Goal: Navigation & Orientation: Go to known website

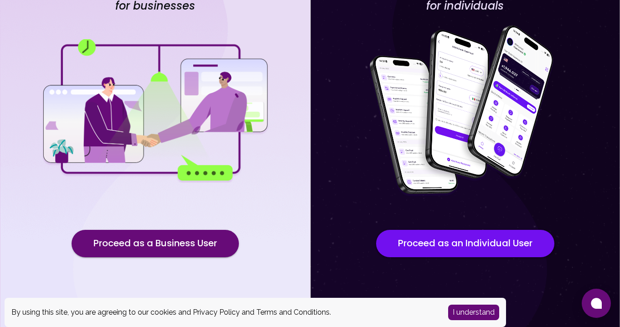
scroll to position [85, 0]
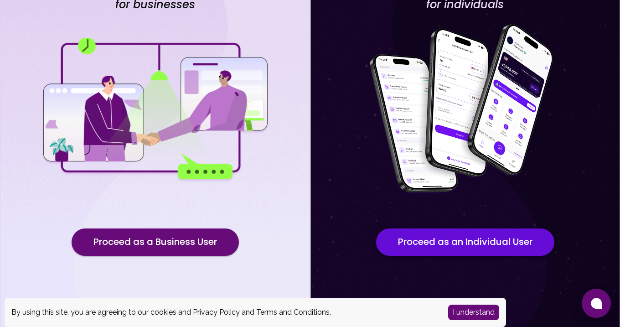
click at [448, 241] on button "Proceed as an Individual User" at bounding box center [465, 242] width 178 height 27
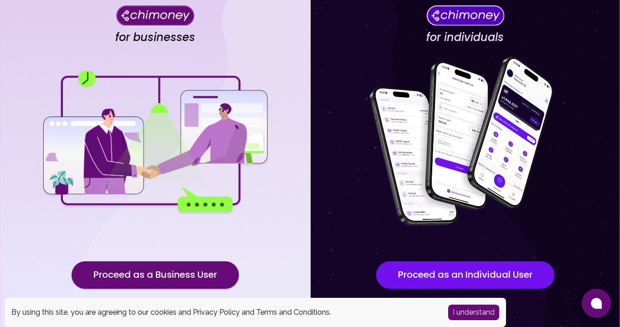
scroll to position [85, 0]
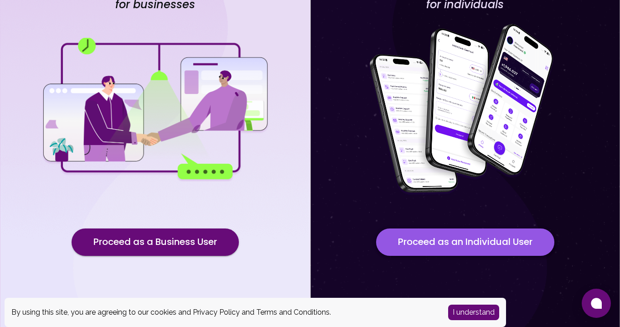
click at [430, 248] on button "Proceed as an Individual User" at bounding box center [465, 242] width 178 height 27
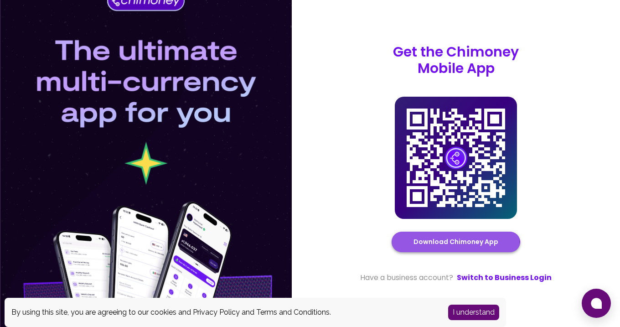
click at [455, 244] on link "Download Chimoney App" at bounding box center [456, 241] width 85 height 11
